Goal: Check status: Check status

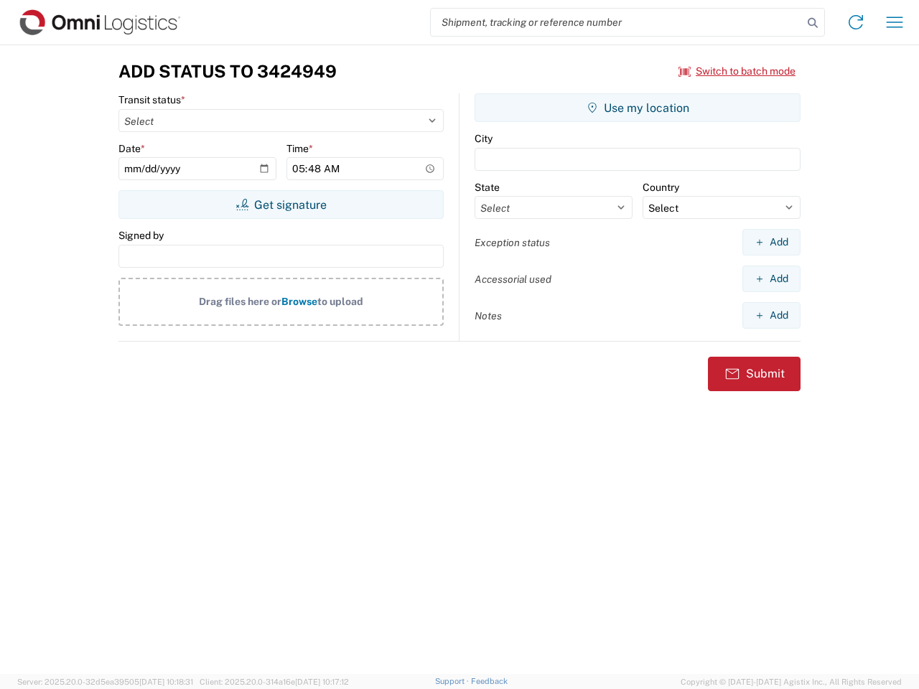
click at [617, 22] on input "search" at bounding box center [617, 22] width 372 height 27
click at [812, 23] on icon at bounding box center [812, 23] width 20 height 20
click at [856, 22] on icon at bounding box center [855, 22] width 23 height 23
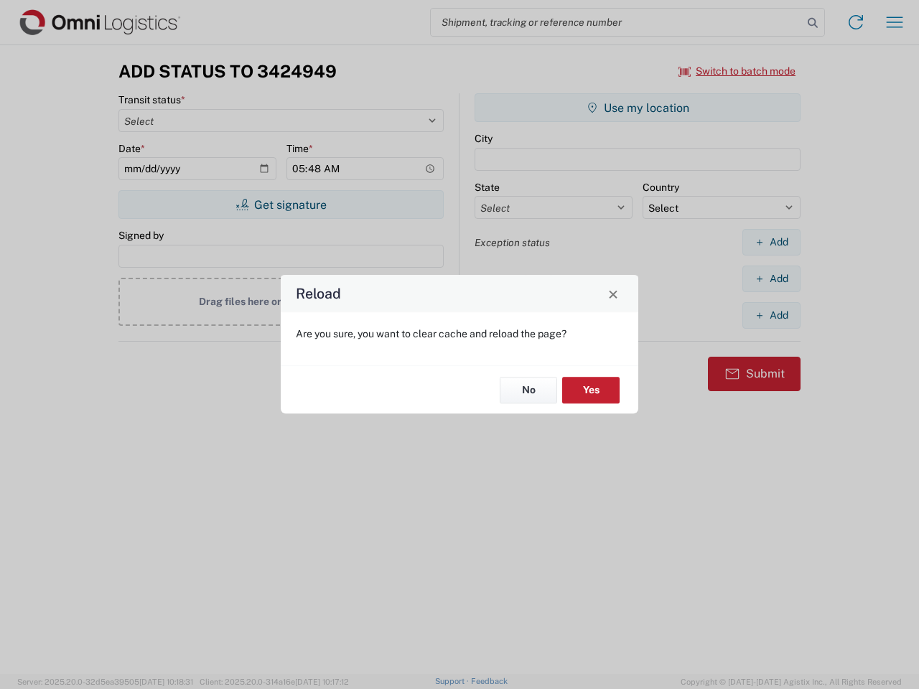
click at [894, 22] on div "Reload Are you sure, you want to clear cache and reload the page? No Yes" at bounding box center [459, 344] width 919 height 689
click at [737, 71] on div "Reload Are you sure, you want to clear cache and reload the page? No Yes" at bounding box center [459, 344] width 919 height 689
click at [281, 205] on div "Reload Are you sure, you want to clear cache and reload the page? No Yes" at bounding box center [459, 344] width 919 height 689
click at [637, 108] on div "Reload Are you sure, you want to clear cache and reload the page? No Yes" at bounding box center [459, 344] width 919 height 689
click at [771, 242] on div "Reload Are you sure, you want to clear cache and reload the page? No Yes" at bounding box center [459, 344] width 919 height 689
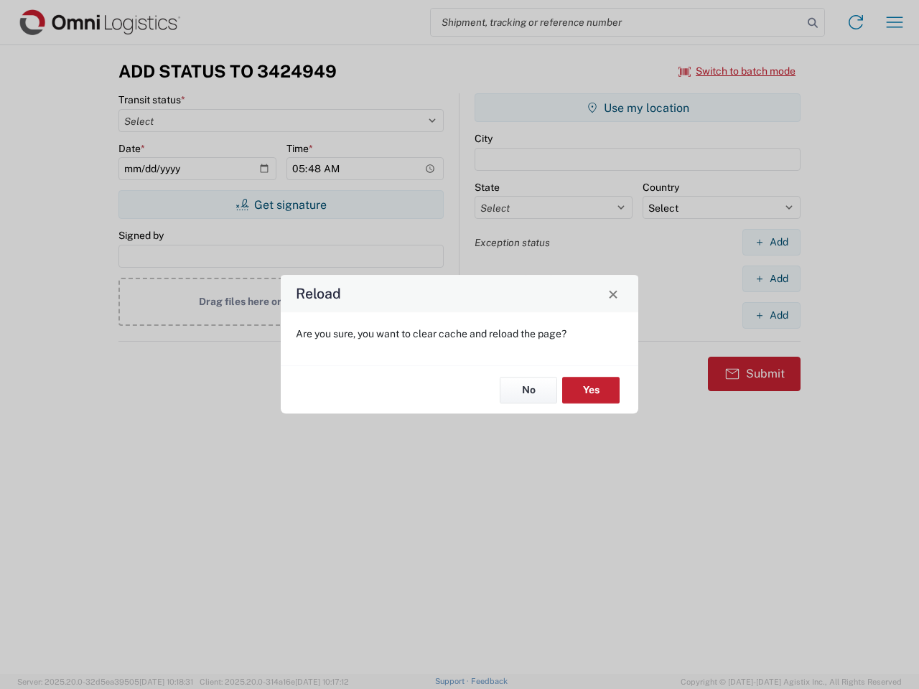
click at [771, 278] on div "Reload Are you sure, you want to clear cache and reload the page? No Yes" at bounding box center [459, 344] width 919 height 689
click at [771, 315] on div "Reload Are you sure, you want to clear cache and reload the page? No Yes" at bounding box center [459, 344] width 919 height 689
